Goal: Task Accomplishment & Management: Manage account settings

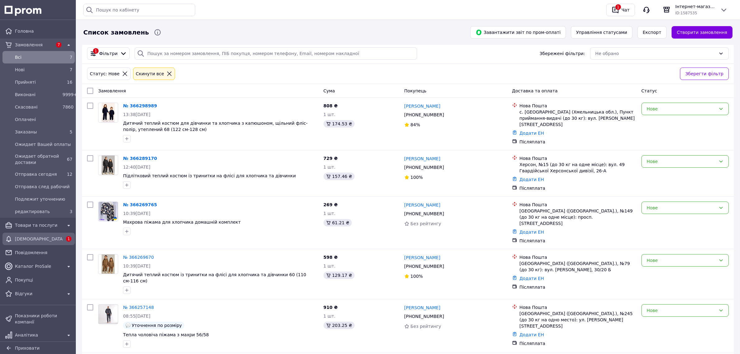
click at [49, 237] on span "[DEMOGRAPHIC_DATA]" at bounding box center [39, 239] width 48 height 6
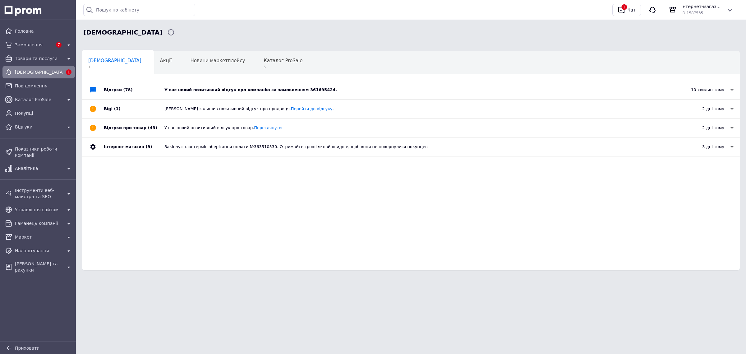
click at [208, 88] on div "У вас новий позитивний відгук про компанію за замовленням 361695424." at bounding box center [417, 90] width 507 height 6
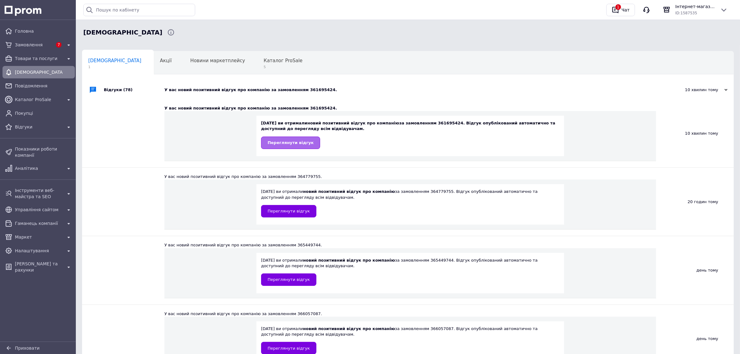
click at [274, 144] on span "Переглянути відгук" at bounding box center [291, 142] width 46 height 5
click at [48, 47] on span "Замовлення" at bounding box center [34, 45] width 38 height 6
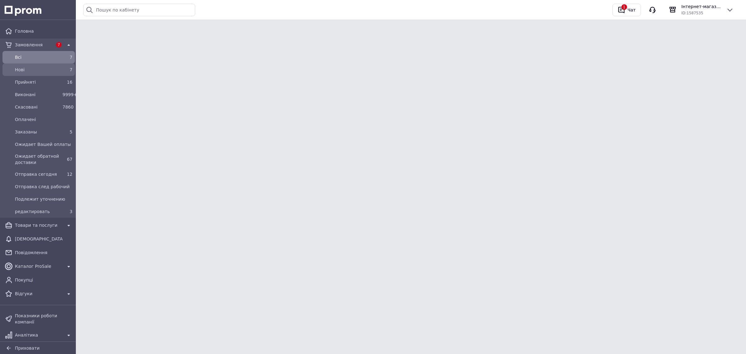
click at [50, 71] on span "Нові" at bounding box center [37, 70] width 45 height 6
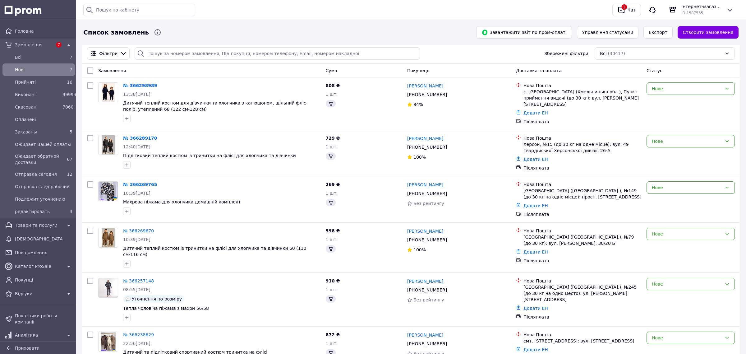
click at [48, 74] on div "Нові 7" at bounding box center [39, 70] width 70 height 10
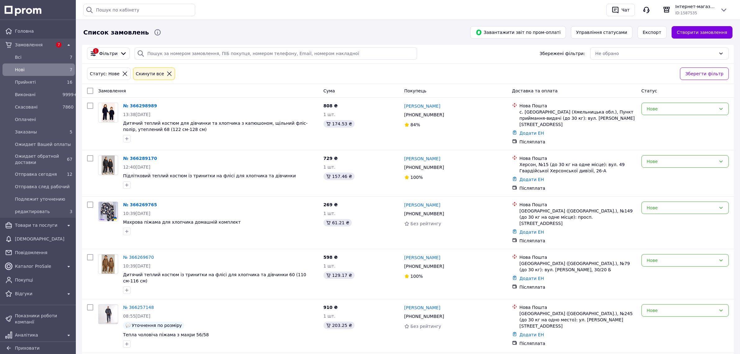
drag, startPoint x: 140, startPoint y: 203, endPoint x: 153, endPoint y: 202, distance: 12.4
click at [140, 203] on link "№ 366269765" at bounding box center [140, 204] width 34 height 5
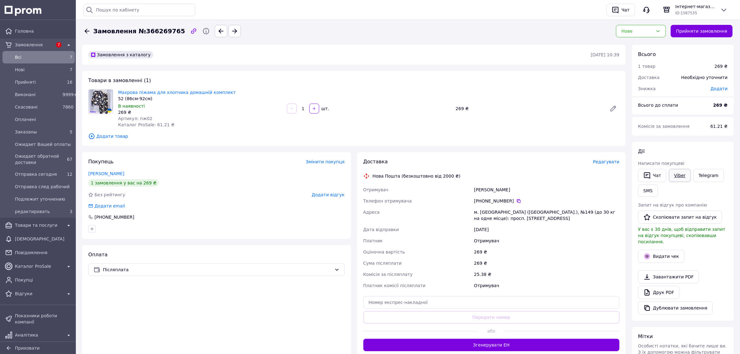
click at [677, 173] on link "Viber" at bounding box center [680, 175] width 22 height 13
drag, startPoint x: 711, startPoint y: 175, endPoint x: 715, endPoint y: 173, distance: 4.5
click at [711, 175] on link "Telegram" at bounding box center [708, 175] width 30 height 13
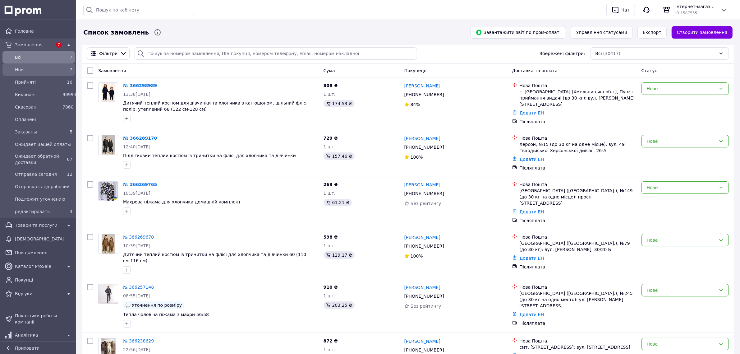
click at [19, 71] on span "Нові" at bounding box center [37, 70] width 45 height 6
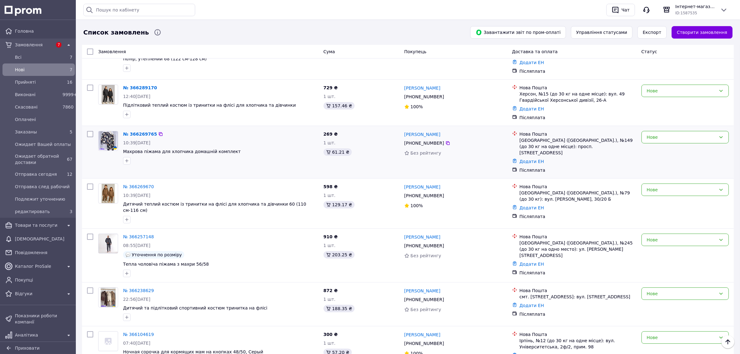
scroll to position [57, 0]
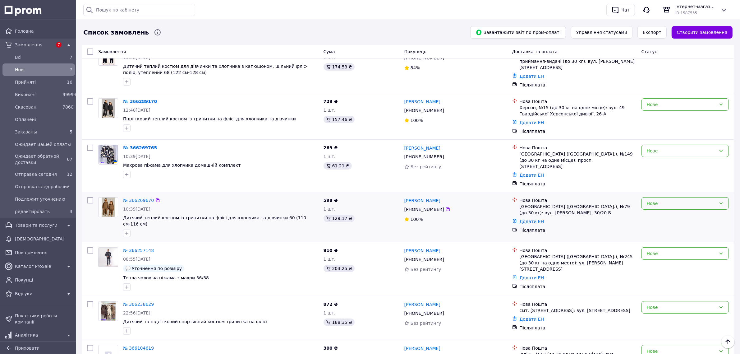
click at [670, 200] on div "Нове" at bounding box center [681, 203] width 69 height 7
click at [661, 200] on div "Нове" at bounding box center [681, 203] width 69 height 7
click at [672, 217] on li "Отправка сегодня" at bounding box center [685, 217] width 87 height 11
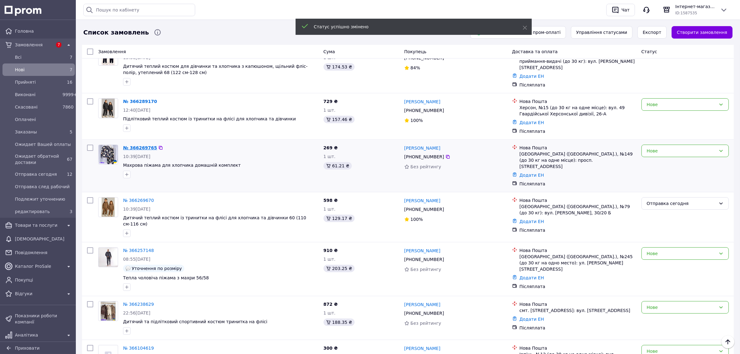
click at [129, 145] on link "№ 366269765" at bounding box center [140, 147] width 34 height 5
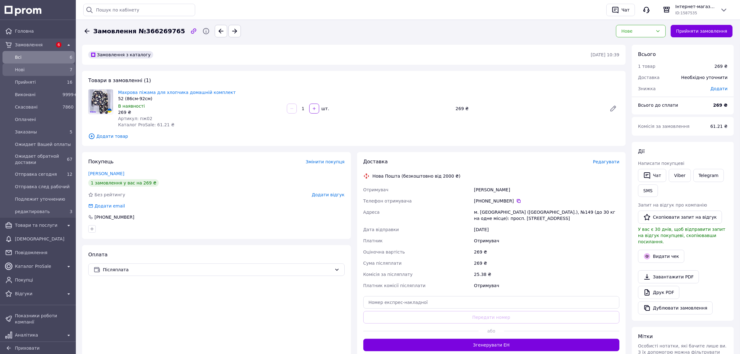
click at [34, 71] on span "Нові" at bounding box center [37, 70] width 45 height 6
